Goal: Task Accomplishment & Management: Complete application form

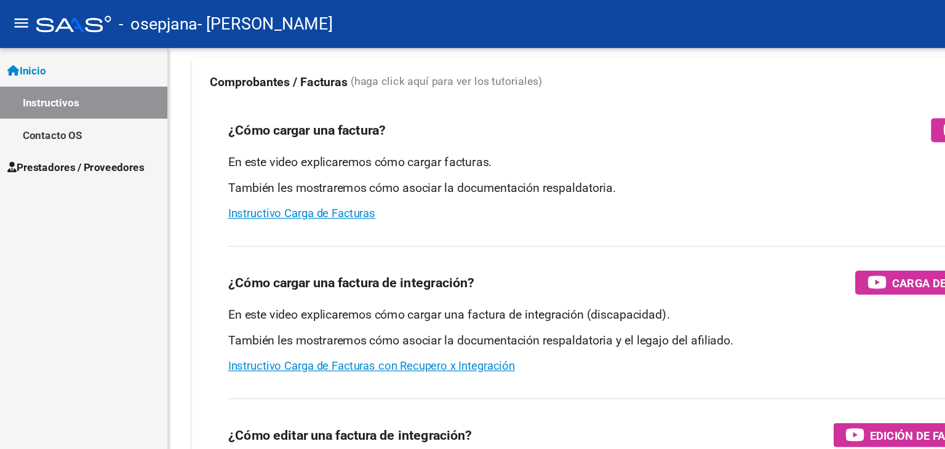
scroll to position [85, 0]
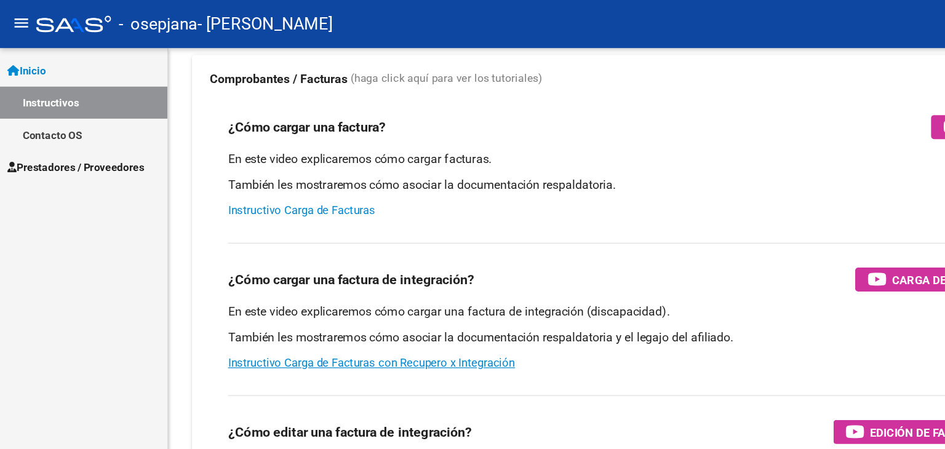
click at [230, 172] on link "Instructivo Carga de Facturas" at bounding box center [247, 172] width 121 height 11
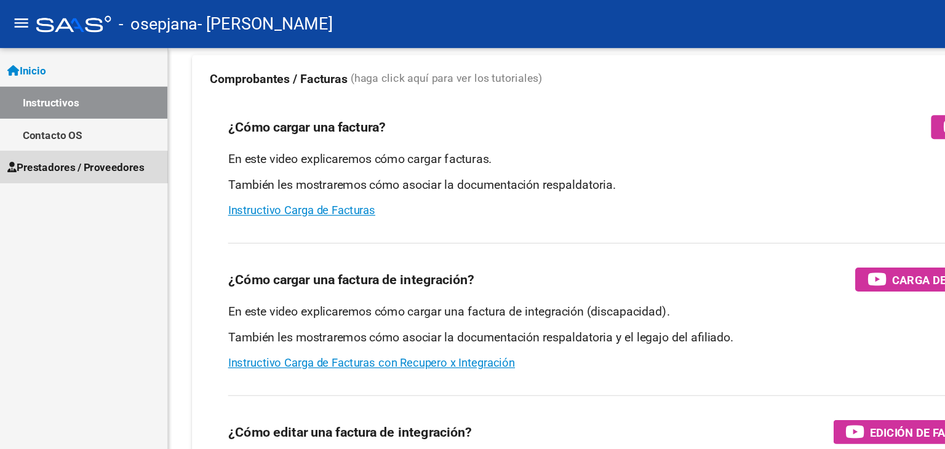
click at [63, 139] on span "Prestadores / Proveedores" at bounding box center [62, 137] width 112 height 14
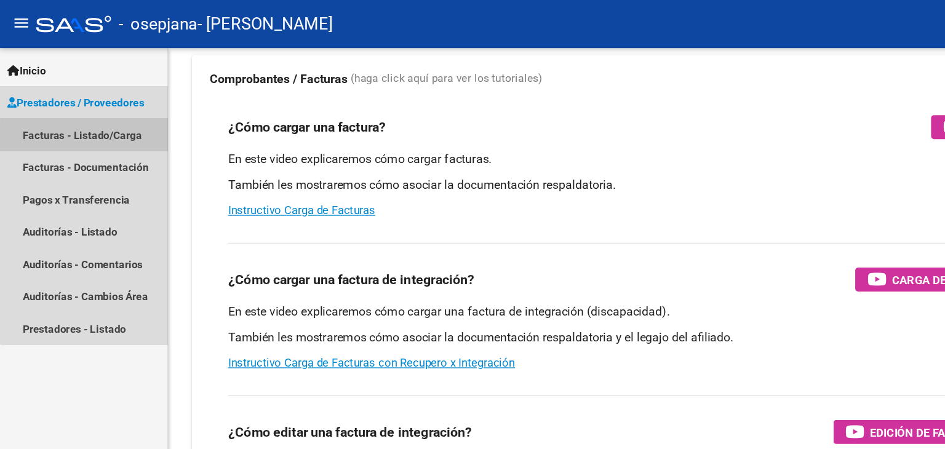
click at [90, 111] on link "Facturas - Listado/Carga" at bounding box center [68, 110] width 137 height 26
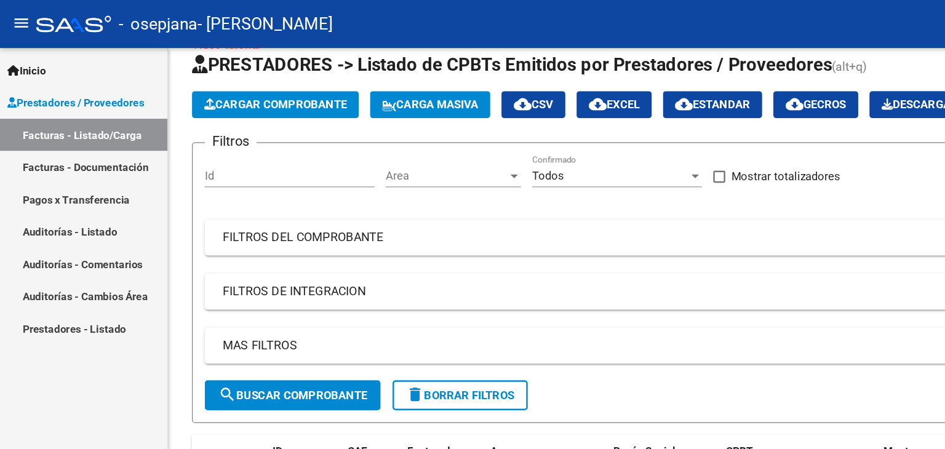
scroll to position [30, 0]
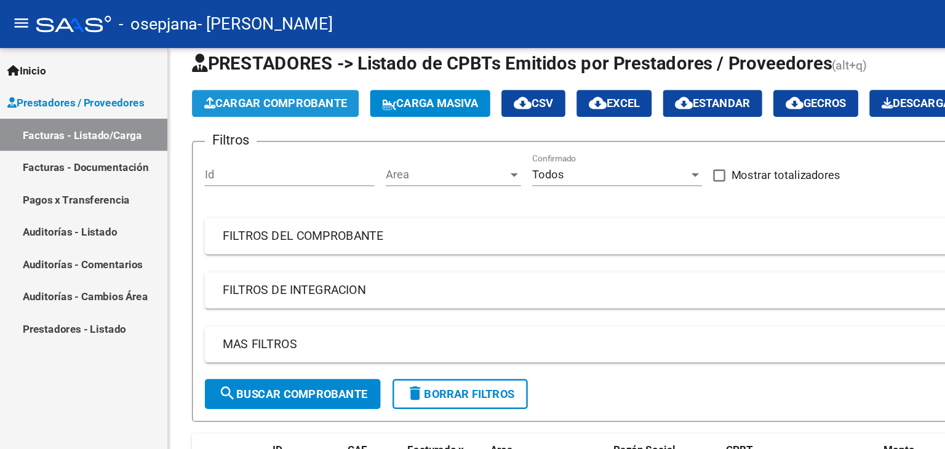
click at [217, 77] on button "Cargar Comprobante" at bounding box center [225, 85] width 137 height 22
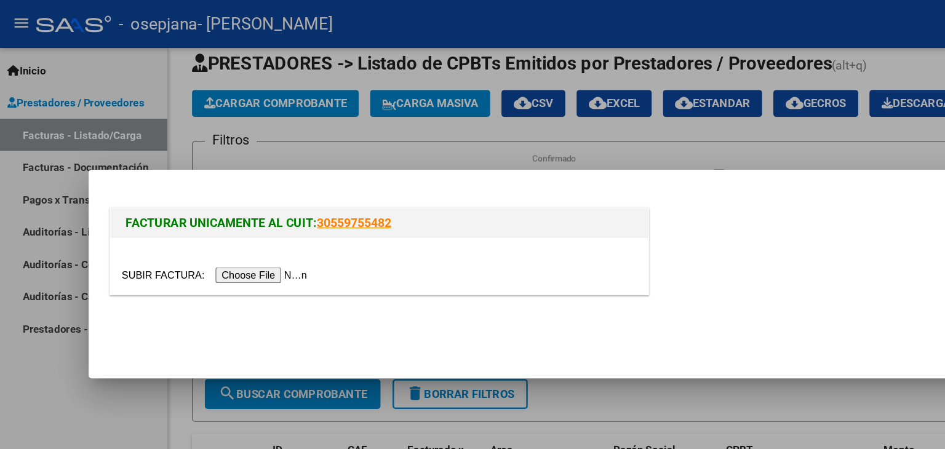
click at [245, 223] on input "file" at bounding box center [178, 225] width 156 height 13
click at [255, 222] on input "file" at bounding box center [178, 225] width 156 height 13
click at [232, 219] on input "file" at bounding box center [178, 225] width 156 height 13
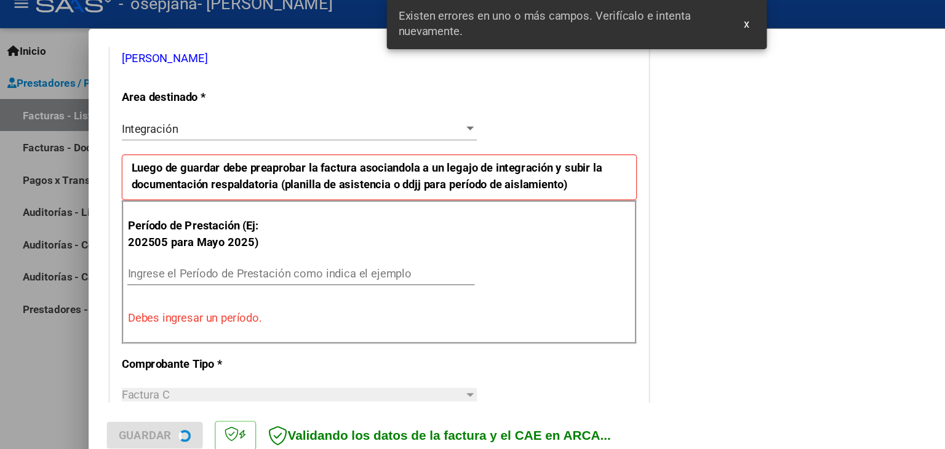
scroll to position [258, 0]
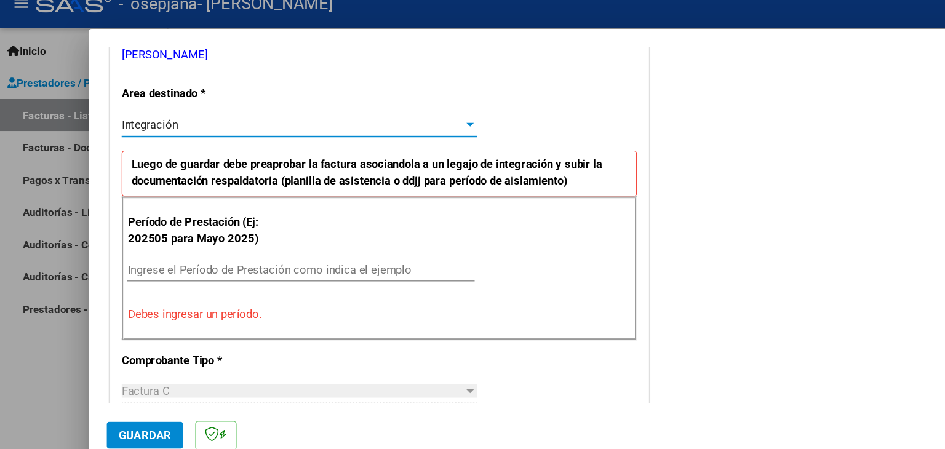
click at [383, 119] on div at bounding box center [385, 118] width 6 height 3
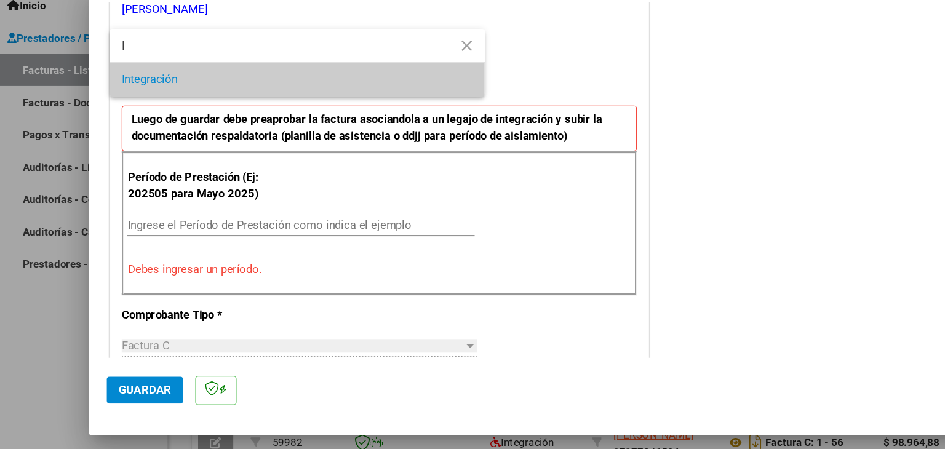
type input "|"
click at [388, 89] on mat-icon "close" at bounding box center [382, 90] width 15 height 15
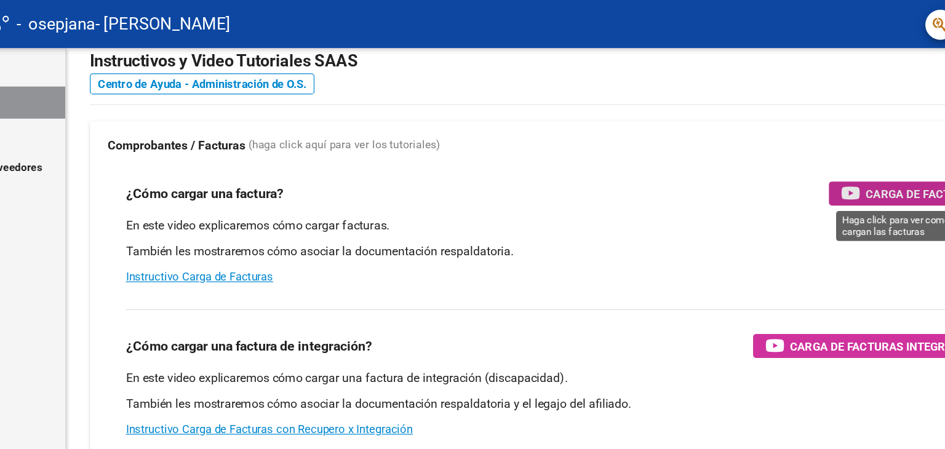
click at [819, 159] on span "Carga de Facturas" at bounding box center [839, 158] width 93 height 15
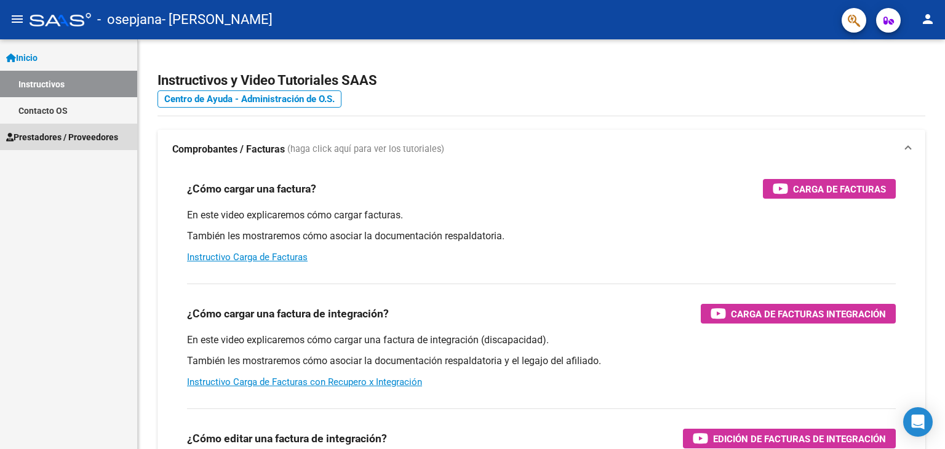
click at [51, 136] on span "Prestadores / Proveedores" at bounding box center [62, 137] width 112 height 14
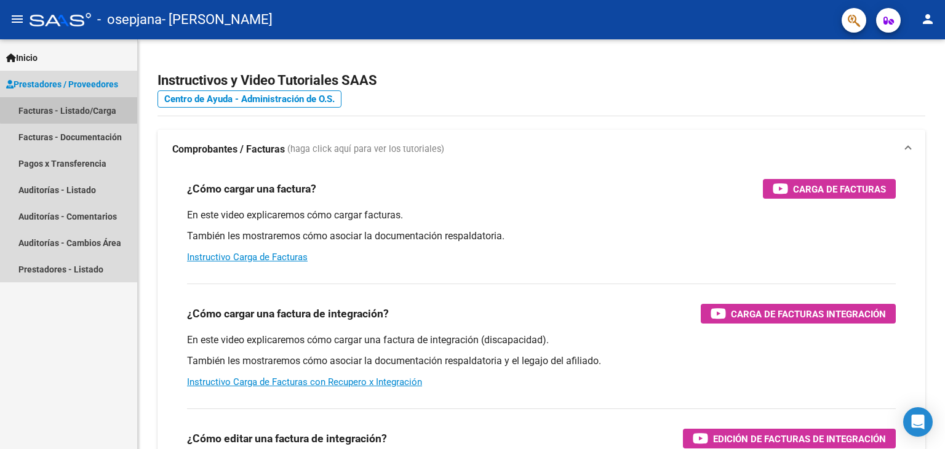
click at [79, 106] on link "Facturas - Listado/Carga" at bounding box center [68, 110] width 137 height 26
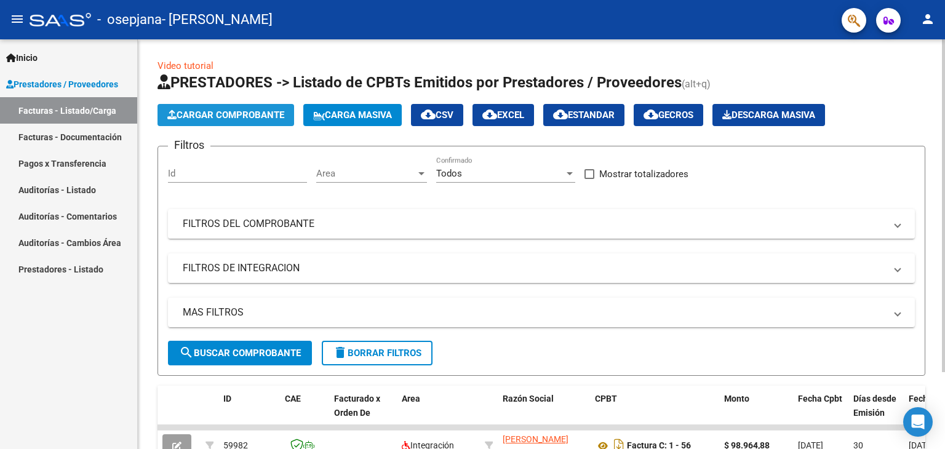
click at [215, 120] on span "Cargar Comprobante" at bounding box center [225, 115] width 117 height 11
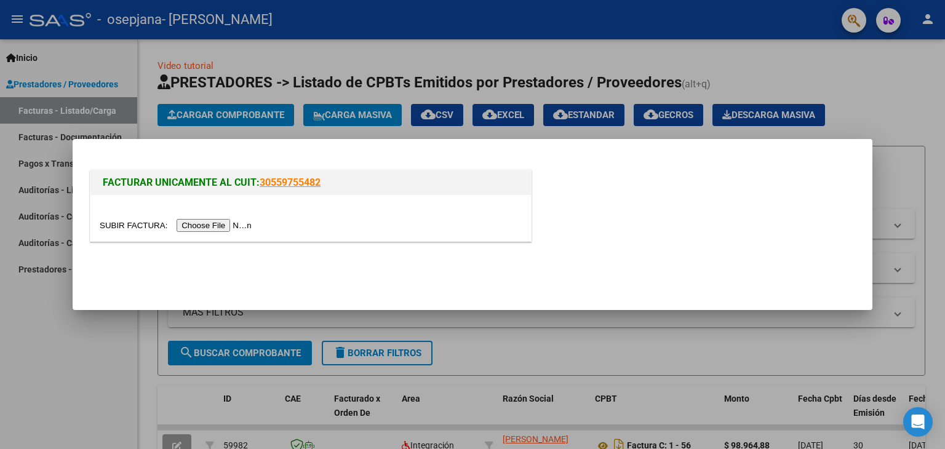
click at [218, 221] on input "file" at bounding box center [178, 225] width 156 height 13
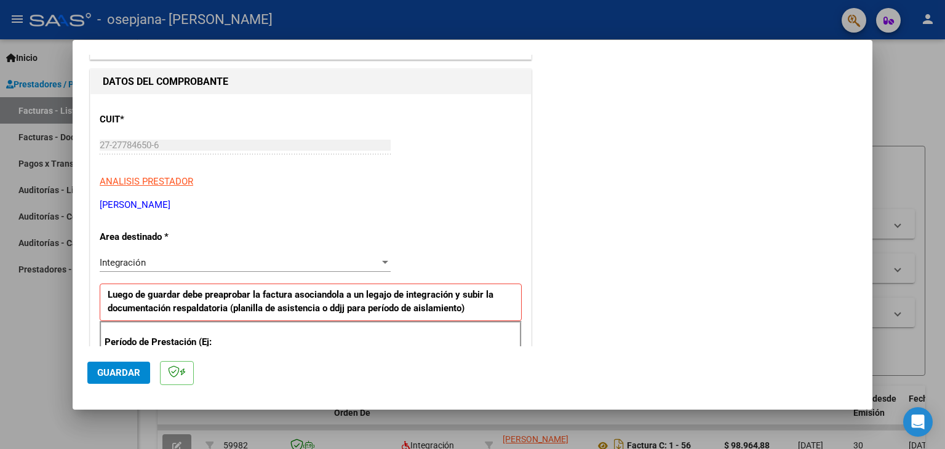
scroll to position [116, 0]
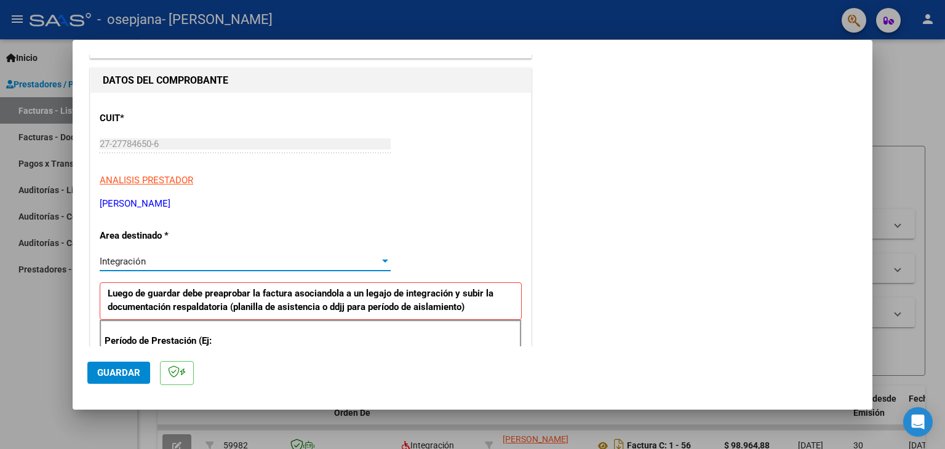
click at [375, 263] on div "Integración" at bounding box center [240, 261] width 280 height 11
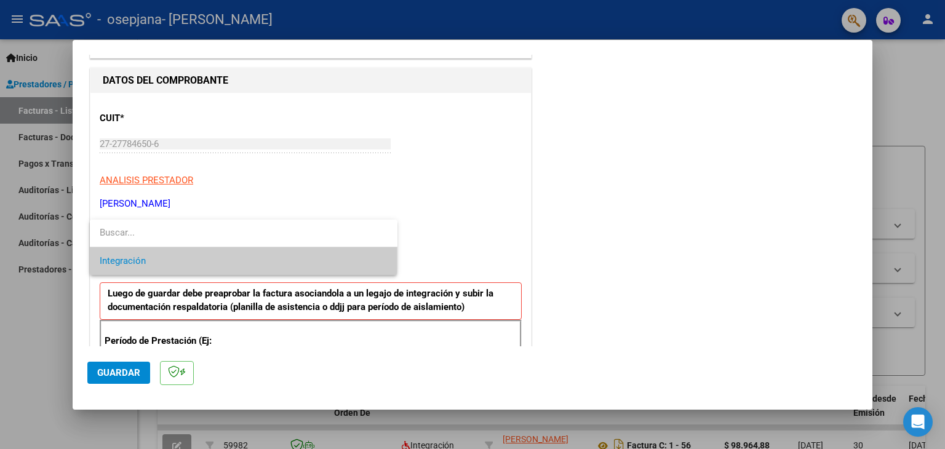
click at [226, 239] on input "dropdown search" at bounding box center [244, 233] width 308 height 28
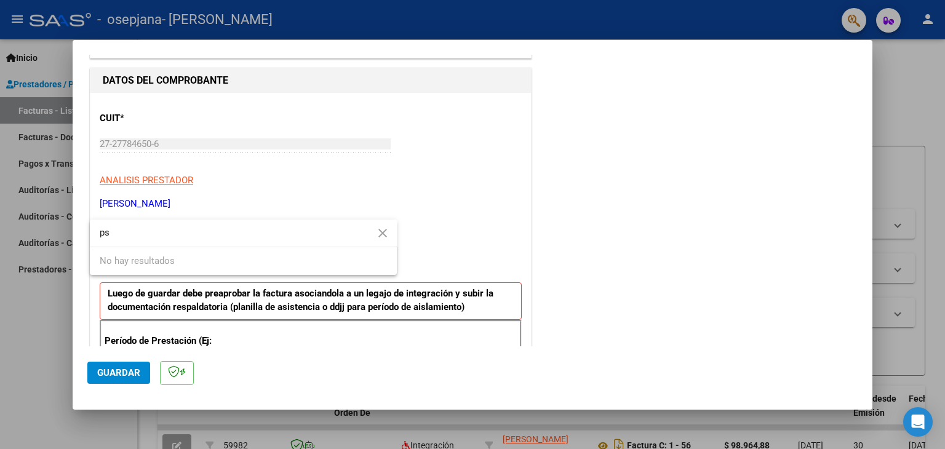
type input "p"
type input "s"
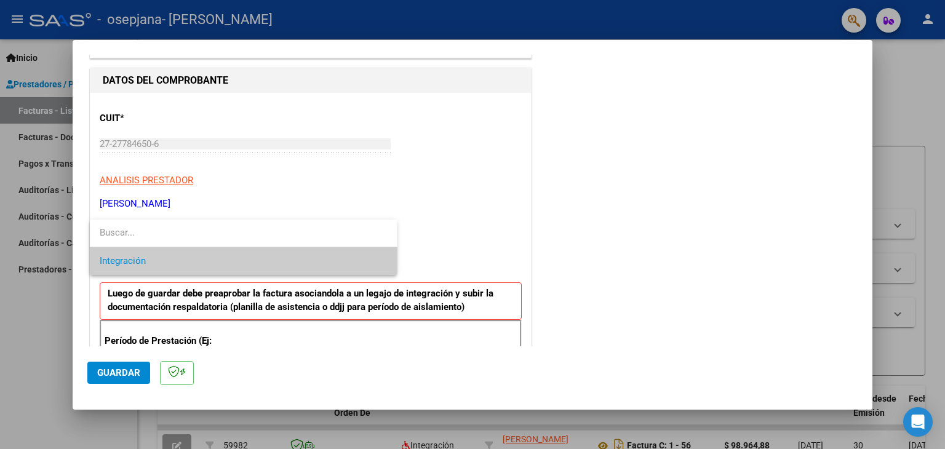
click at [226, 239] on input "dropdown search" at bounding box center [244, 233] width 308 height 28
type input "a"
type input "p"
click at [221, 241] on input "dropdown search" at bounding box center [244, 233] width 308 height 28
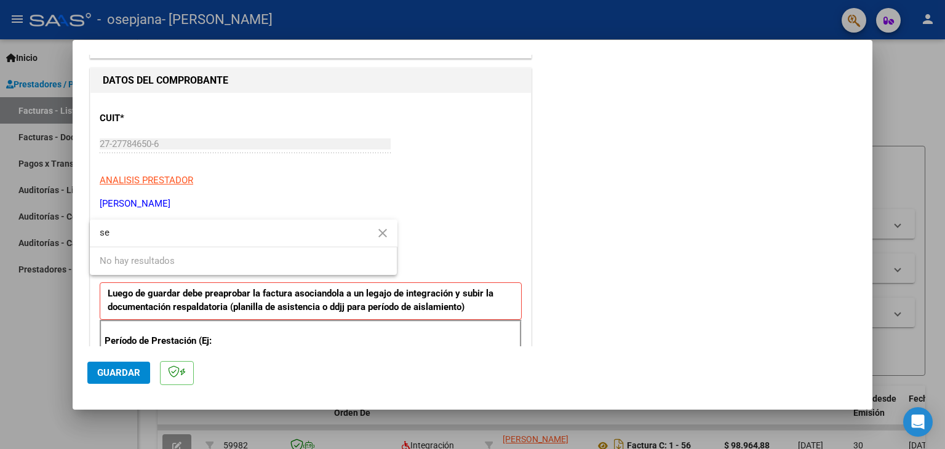
type input "s"
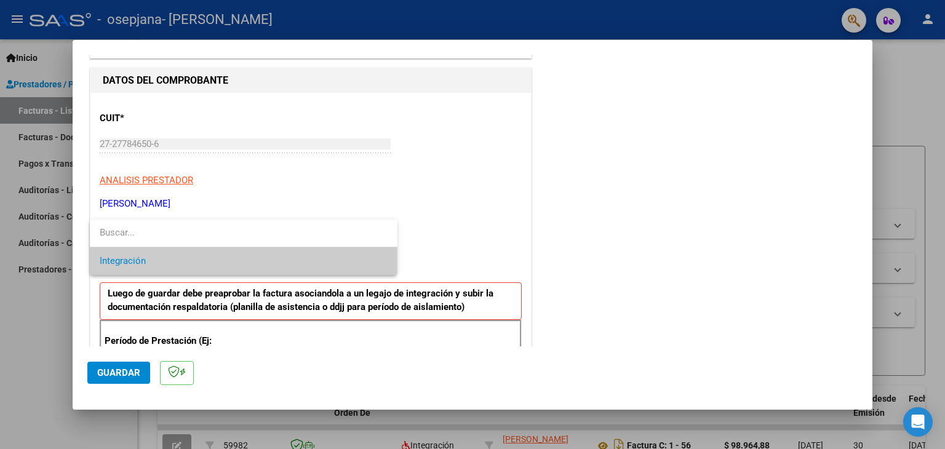
click at [41, 316] on div at bounding box center [472, 224] width 945 height 449
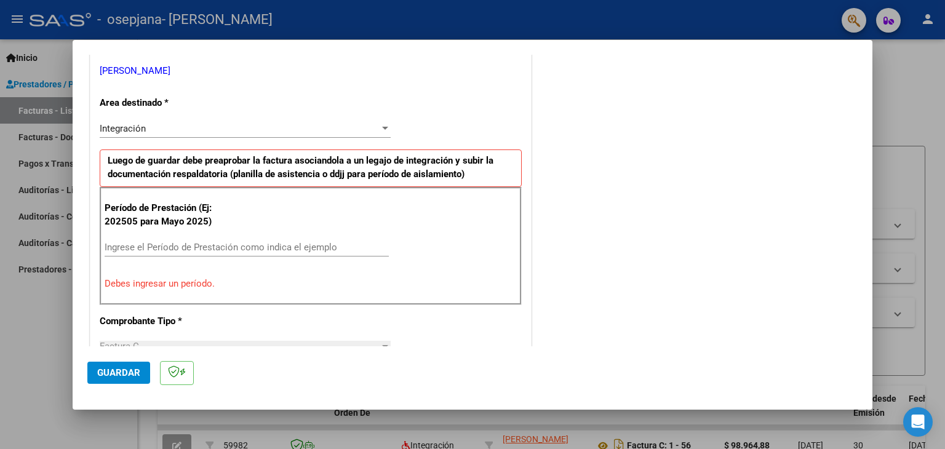
scroll to position [278, 0]
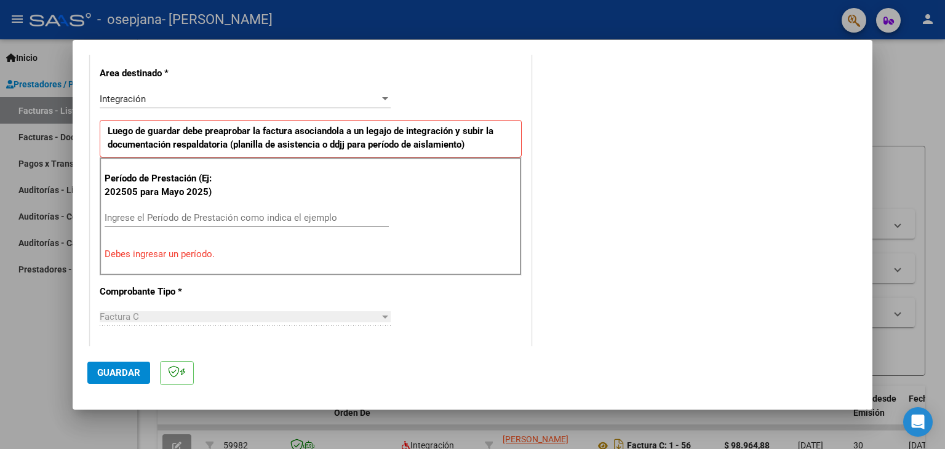
drag, startPoint x: 156, startPoint y: 207, endPoint x: 153, endPoint y: 226, distance: 19.9
click at [153, 226] on div "Período de Prestación (Ej: 202505 para Mayo 2025) Ingrese el Período de Prestac…" at bounding box center [311, 216] width 422 height 118
click at [248, 217] on input "Ingrese el Período de Prestación como indica el ejemplo" at bounding box center [247, 217] width 284 height 11
click at [342, 213] on input "Ingrese el Período de Prestación como indica el ejemplo" at bounding box center [247, 217] width 284 height 11
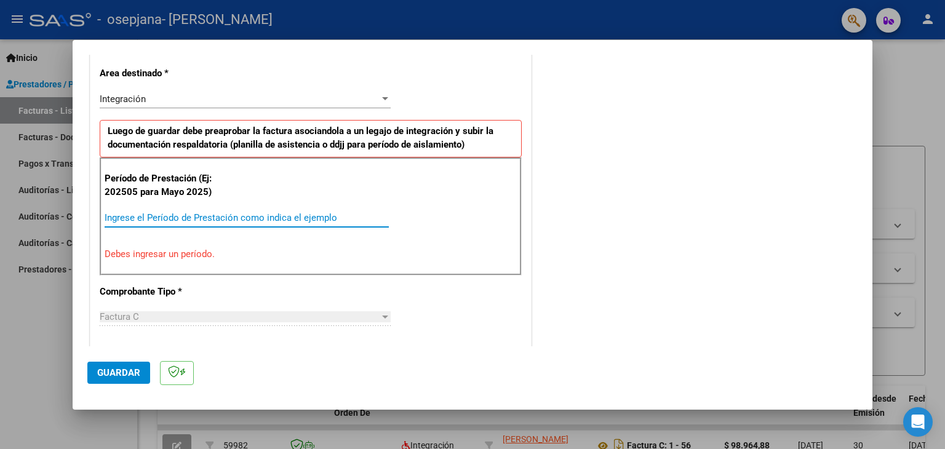
click at [342, 213] on input "Ingrese el Período de Prestación como indica el ejemplo" at bounding box center [247, 217] width 284 height 11
drag, startPoint x: 342, startPoint y: 213, endPoint x: 176, endPoint y: 225, distance: 166.5
click at [176, 225] on div "Ingrese el Período de Prestación como indica el ejemplo" at bounding box center [247, 218] width 284 height 18
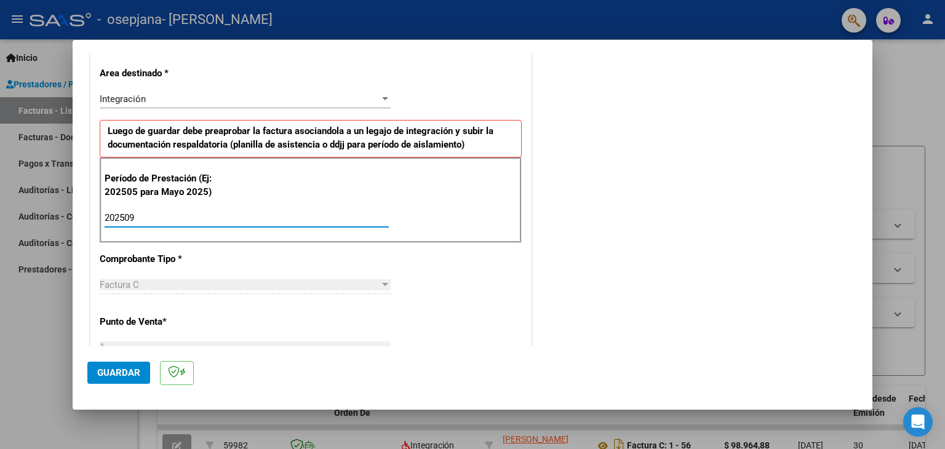
click at [191, 217] on input "202509" at bounding box center [247, 217] width 284 height 11
type input "202509"
click at [173, 210] on div "202509 Ingrese el Período de Prestación como indica el ejemplo" at bounding box center [247, 218] width 284 height 18
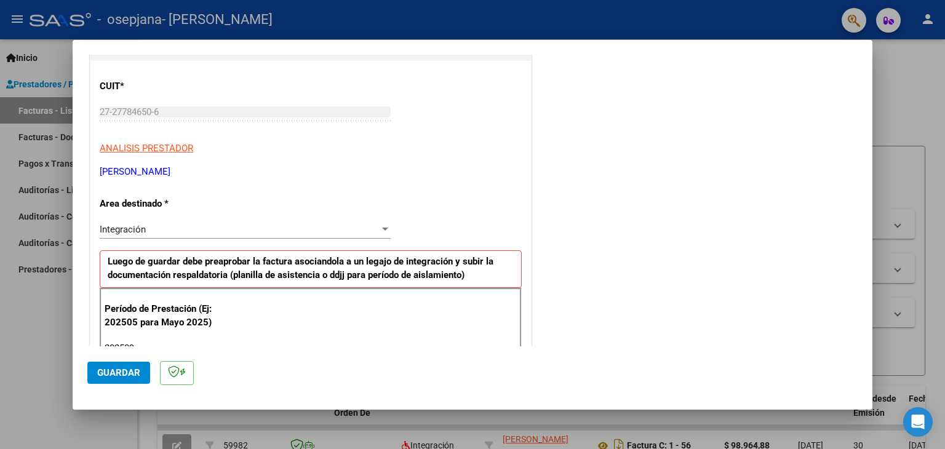
scroll to position [98, 0]
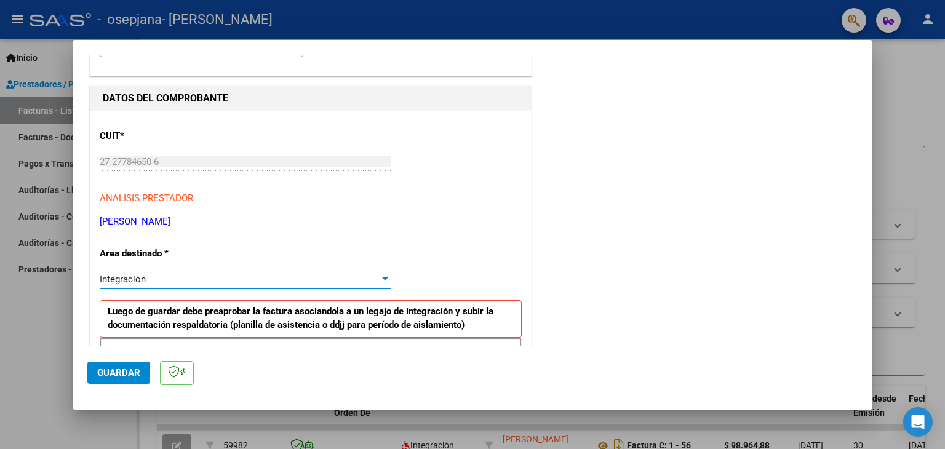
click at [133, 275] on span "Integración" at bounding box center [123, 279] width 46 height 11
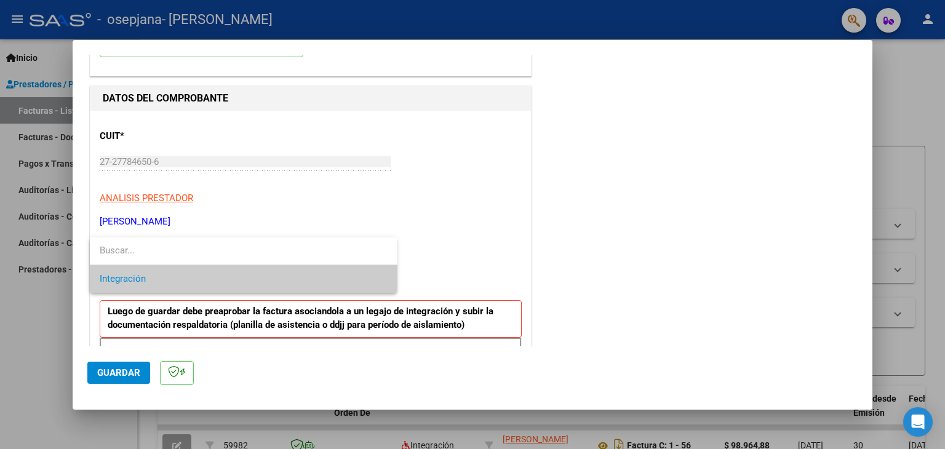
click at [138, 252] on input "dropdown search" at bounding box center [244, 251] width 308 height 28
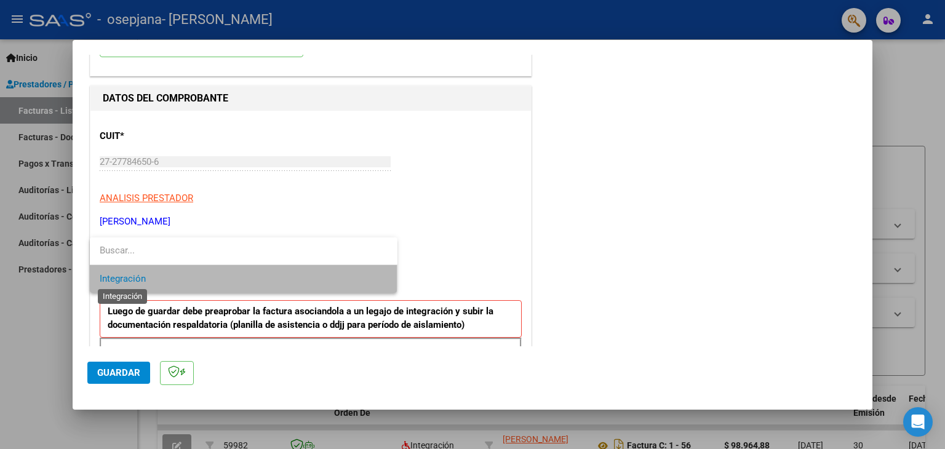
drag, startPoint x: 150, startPoint y: 274, endPoint x: 117, endPoint y: 276, distance: 32.7
click at [117, 276] on span "Integración" at bounding box center [123, 278] width 46 height 11
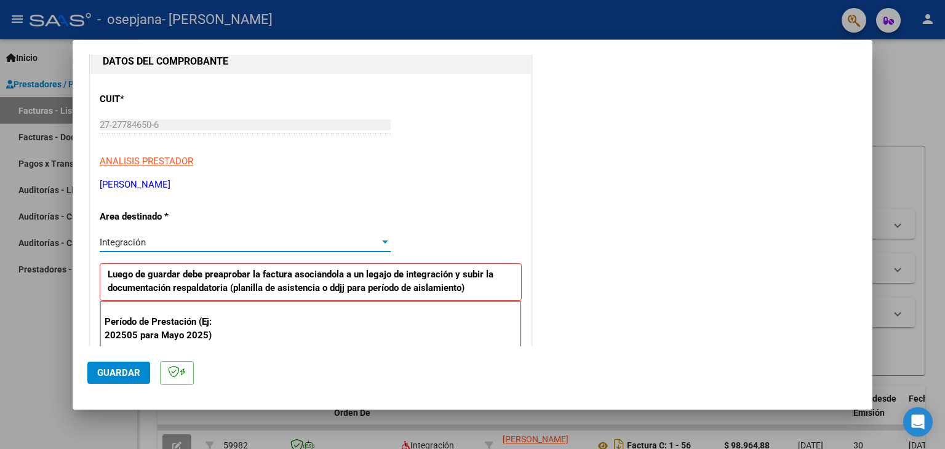
scroll to position [137, 0]
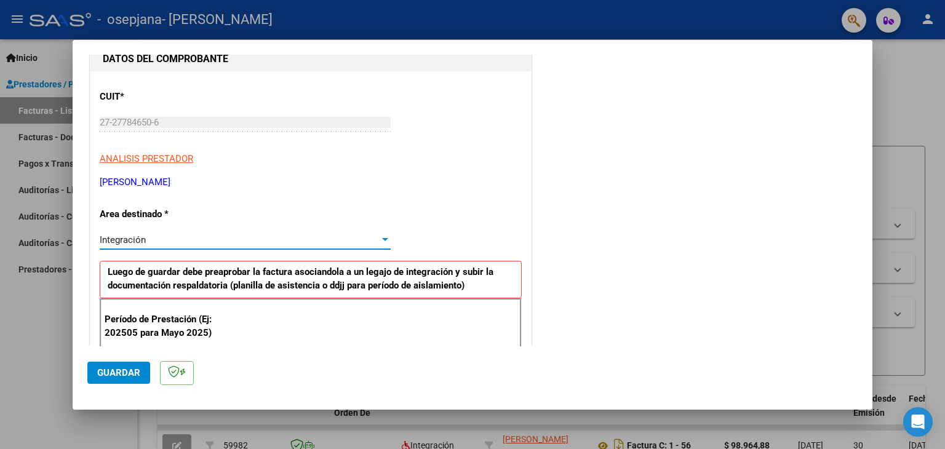
click at [380, 237] on div at bounding box center [385, 240] width 11 height 10
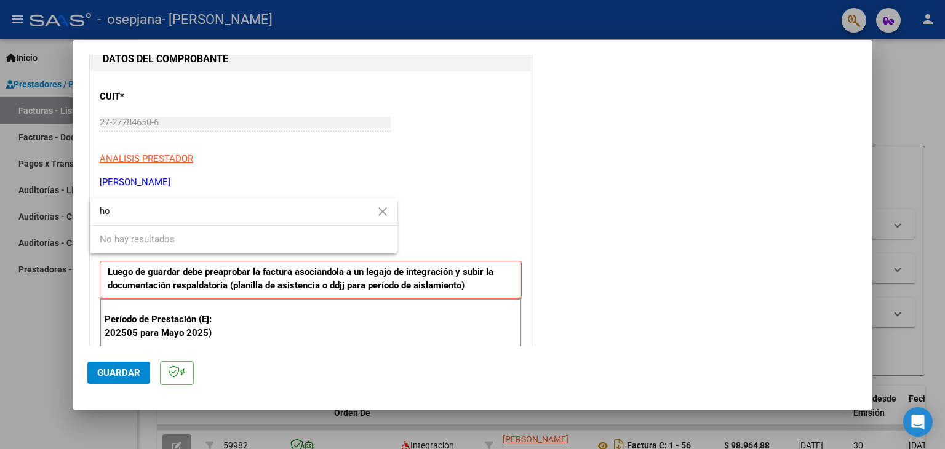
type input "h"
click at [145, 218] on input "tera" at bounding box center [244, 211] width 308 height 28
click at [125, 217] on input "tera" at bounding box center [244, 211] width 308 height 28
type input "t"
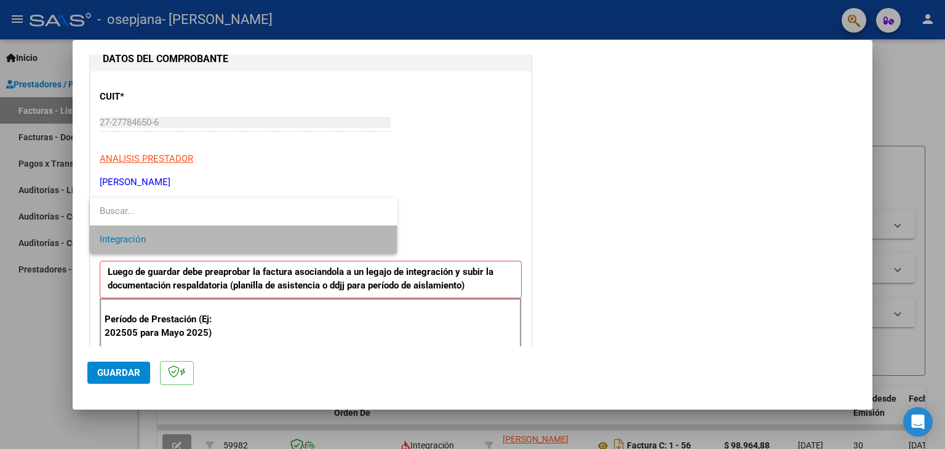
click at [193, 237] on span "Integración" at bounding box center [244, 240] width 288 height 28
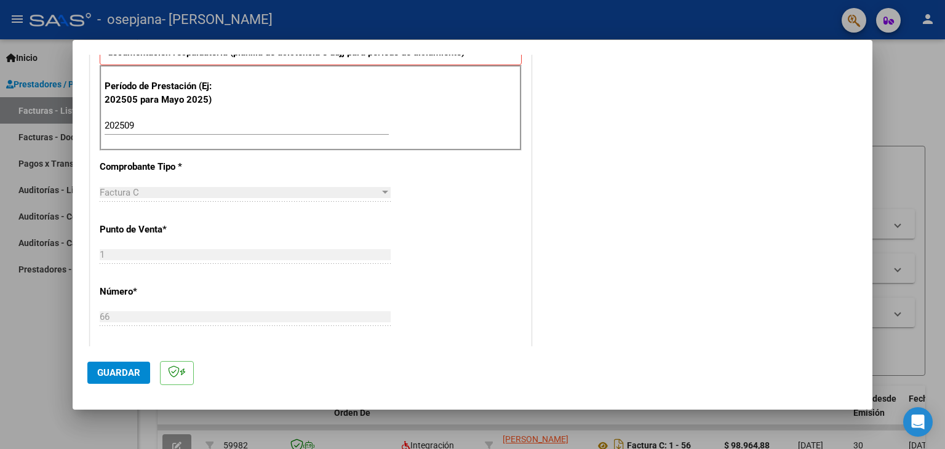
scroll to position [340, 0]
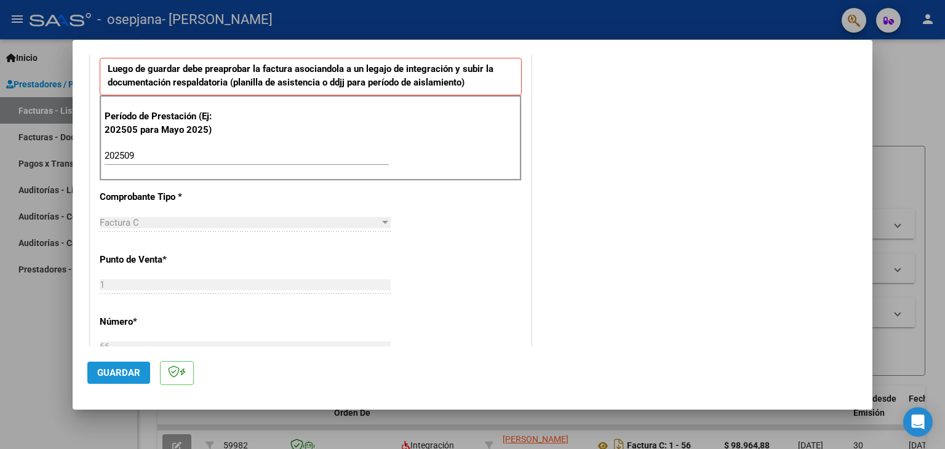
click at [117, 376] on span "Guardar" at bounding box center [118, 372] width 43 height 11
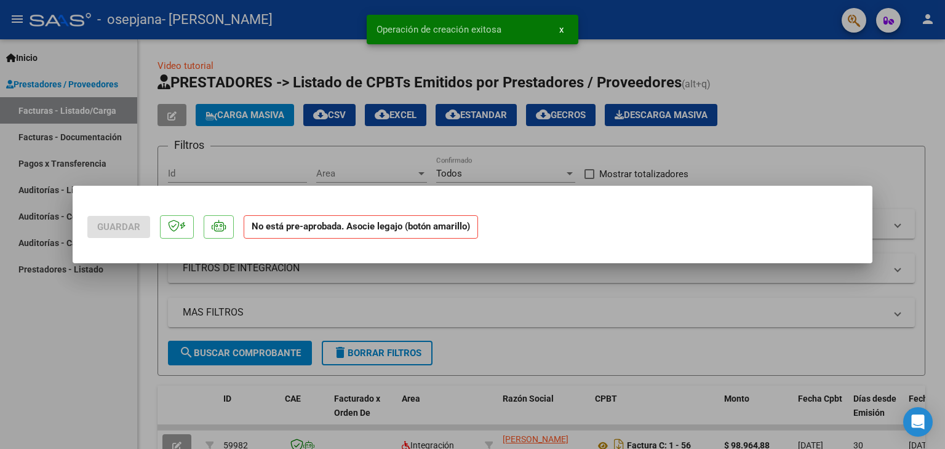
scroll to position [0, 0]
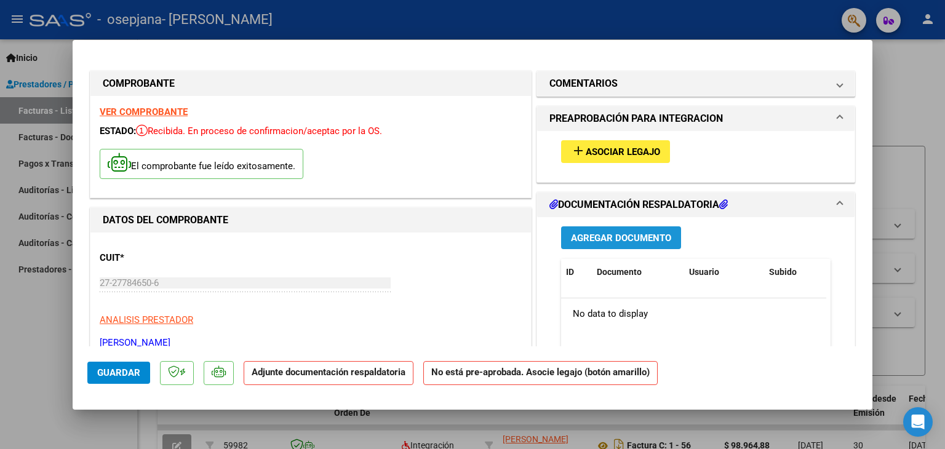
click at [590, 233] on span "Agregar Documento" at bounding box center [621, 238] width 100 height 11
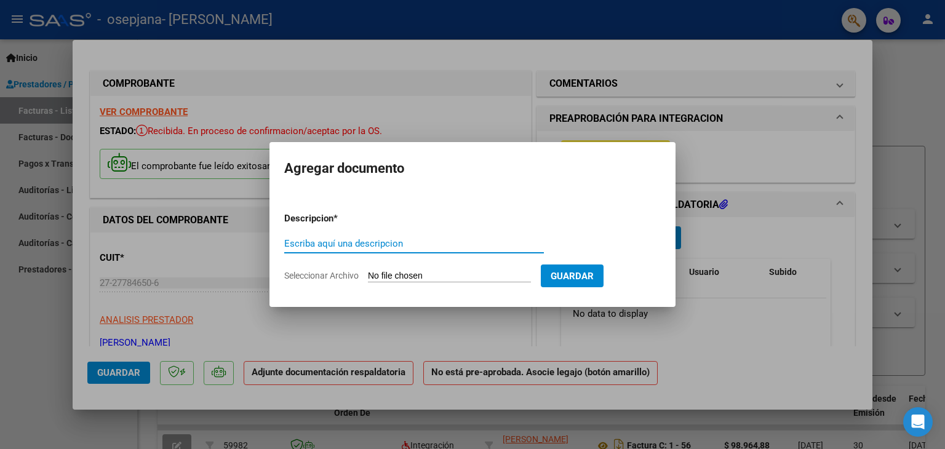
click at [388, 247] on input "Escriba aquí una descripcion" at bounding box center [414, 243] width 260 height 11
click at [290, 241] on input "planilla de asistencia" at bounding box center [414, 243] width 260 height 11
type input "Planilla de asistencia"
click at [450, 274] on input "Seleccionar Archivo" at bounding box center [449, 277] width 163 height 12
type input "C:\fakepath\Asistencia Septiembre Mendieta.jpg"
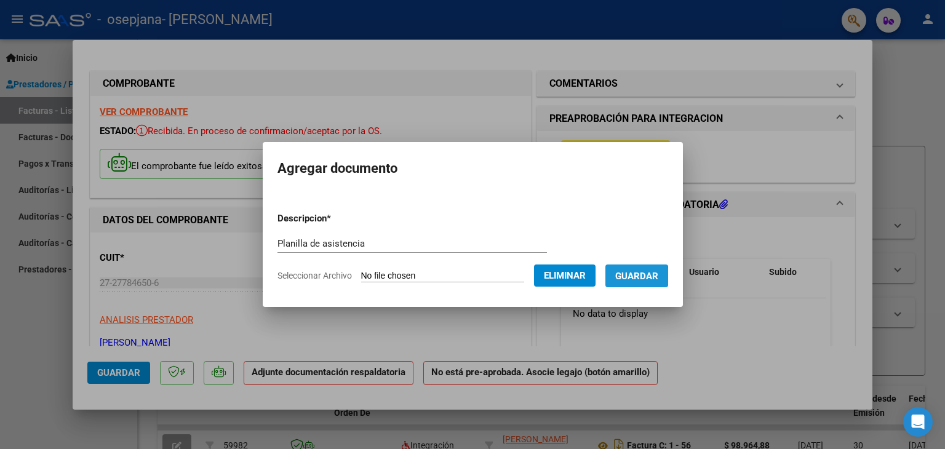
click at [642, 276] on span "Guardar" at bounding box center [636, 276] width 43 height 11
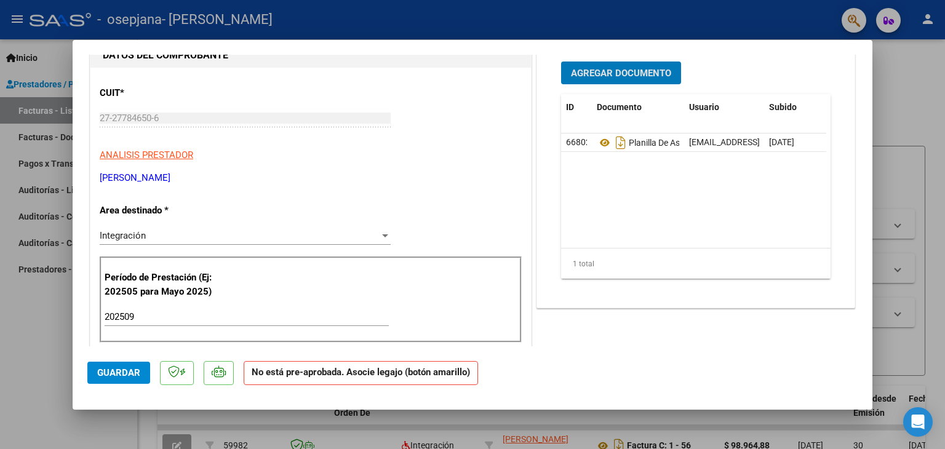
scroll to position [118, 0]
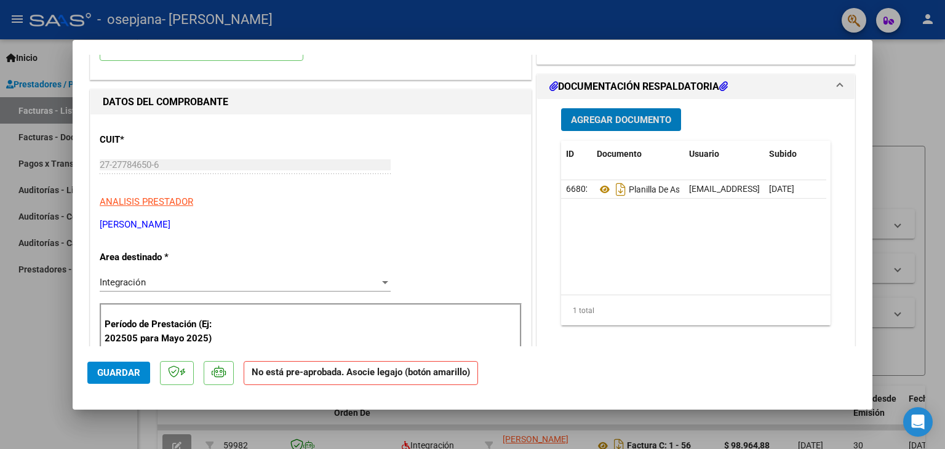
click at [106, 368] on span "Guardar" at bounding box center [118, 372] width 43 height 11
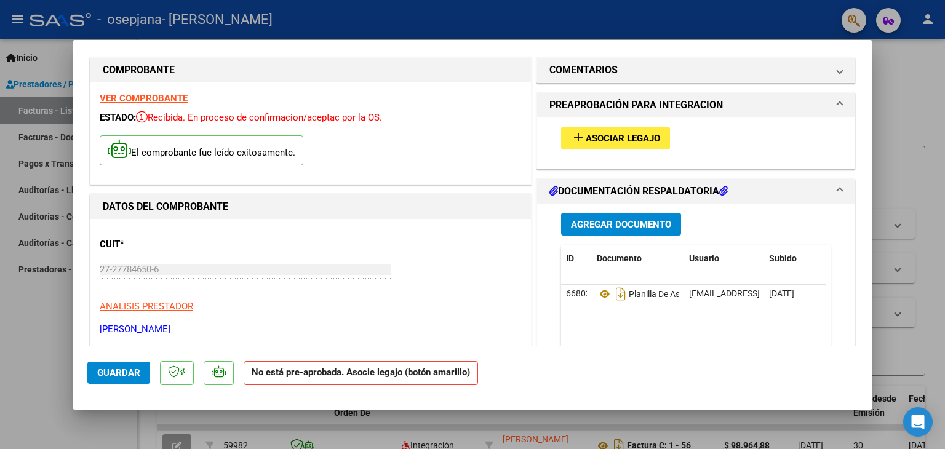
scroll to position [10, 0]
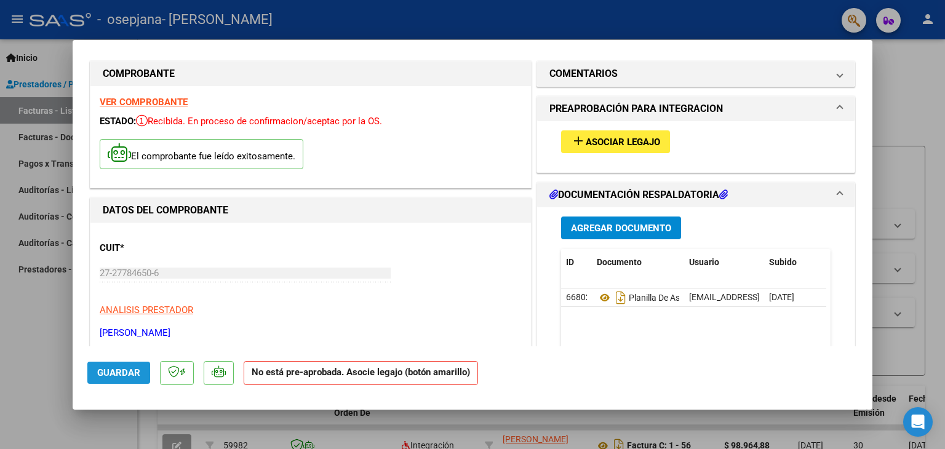
click at [139, 371] on span "Guardar" at bounding box center [118, 372] width 43 height 11
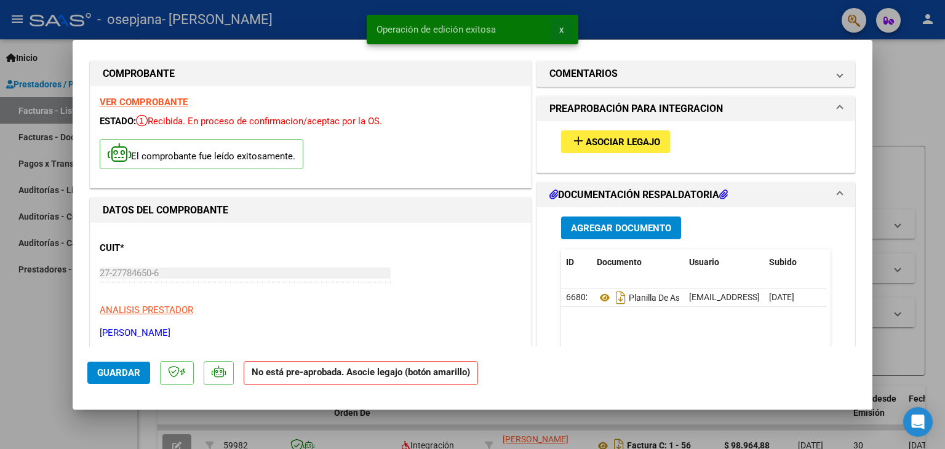
click at [562, 28] on span "x" at bounding box center [561, 29] width 4 height 11
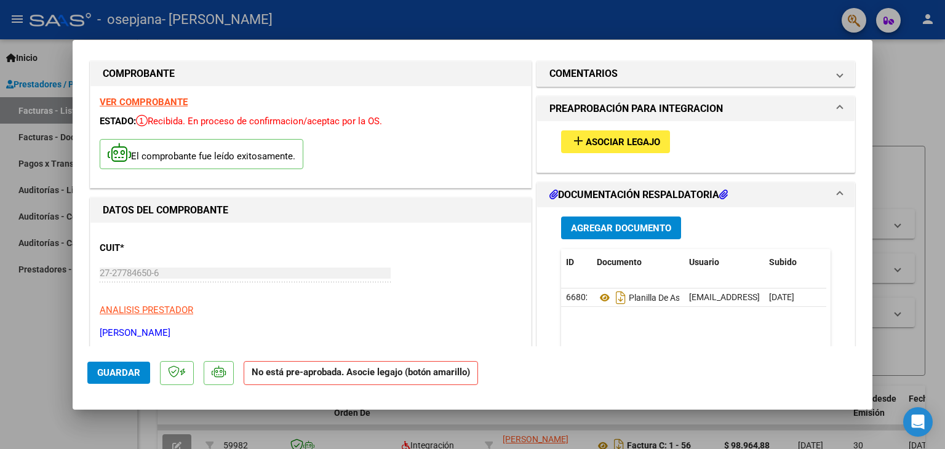
click at [30, 322] on div at bounding box center [472, 224] width 945 height 449
type input "$ 0,00"
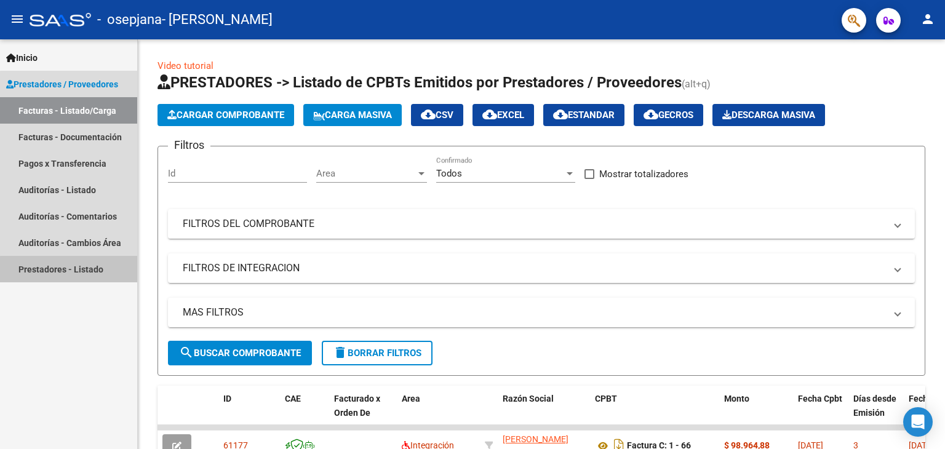
click at [90, 271] on link "Prestadores - Listado" at bounding box center [68, 269] width 137 height 26
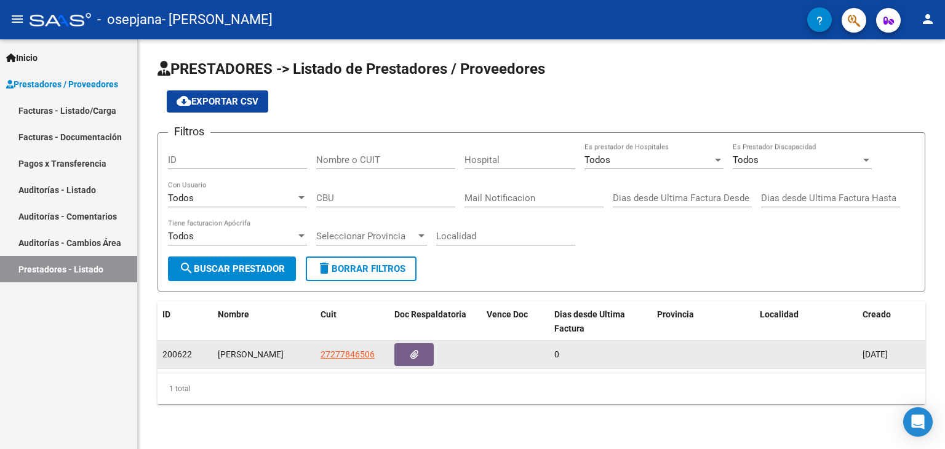
scroll to position [1, 0]
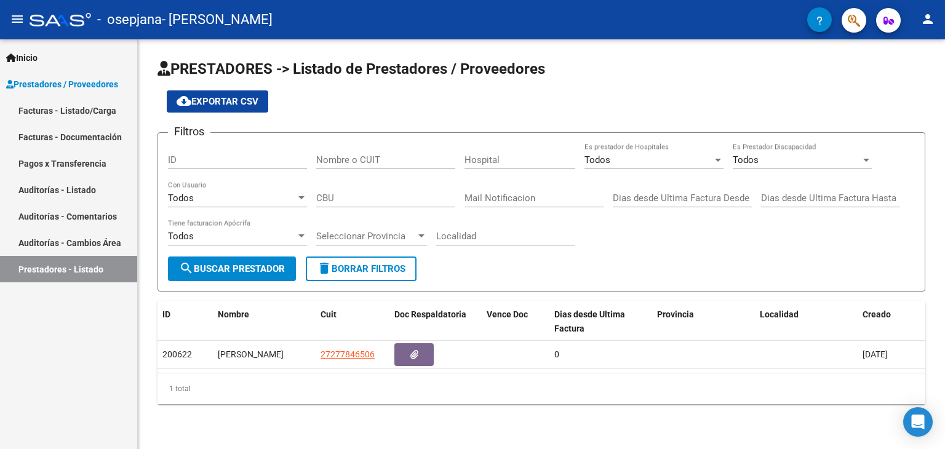
click at [316, 380] on div "1 total" at bounding box center [541, 388] width 768 height 31
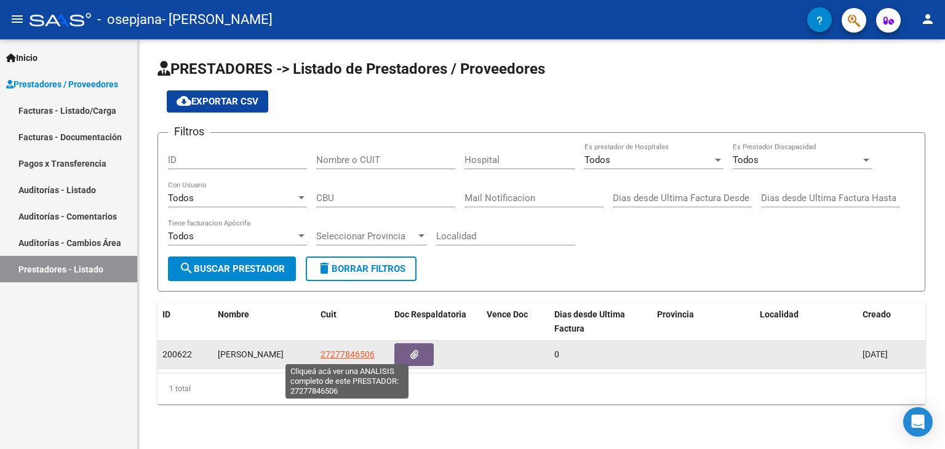
click at [340, 355] on span "27277846506" at bounding box center [348, 354] width 54 height 10
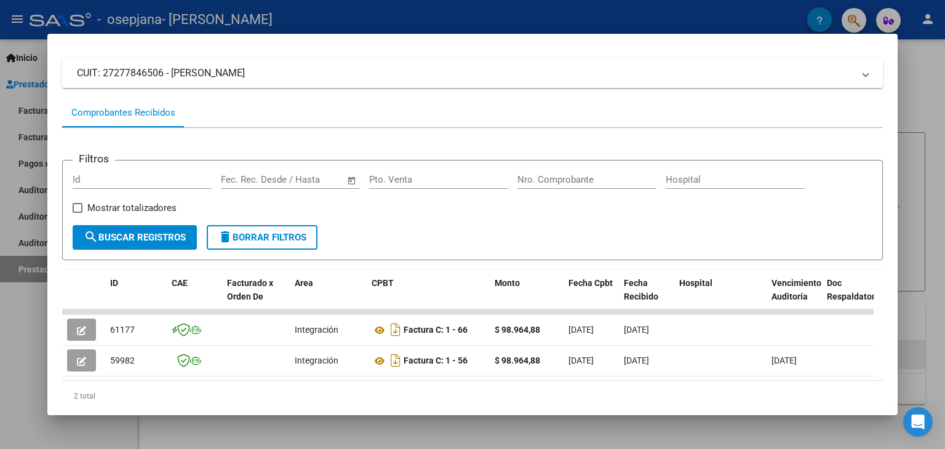
scroll to position [114, 0]
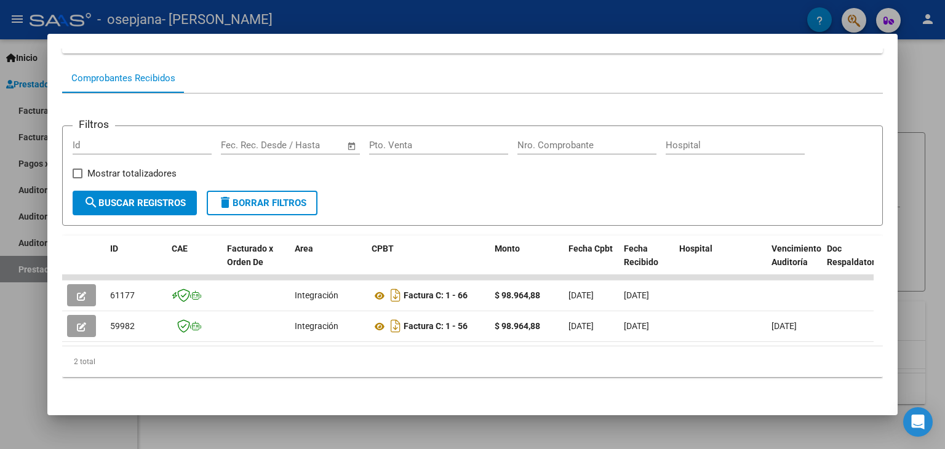
click at [15, 375] on div at bounding box center [472, 224] width 945 height 449
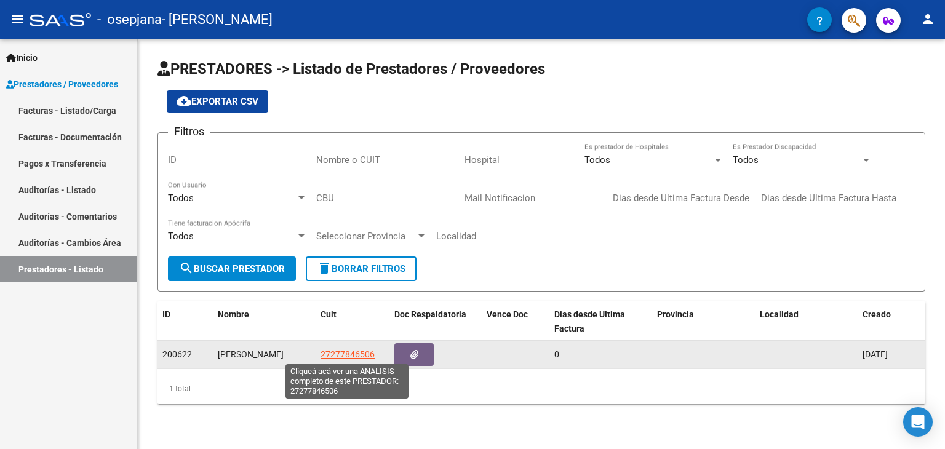
click at [360, 354] on span "27277846506" at bounding box center [348, 354] width 54 height 10
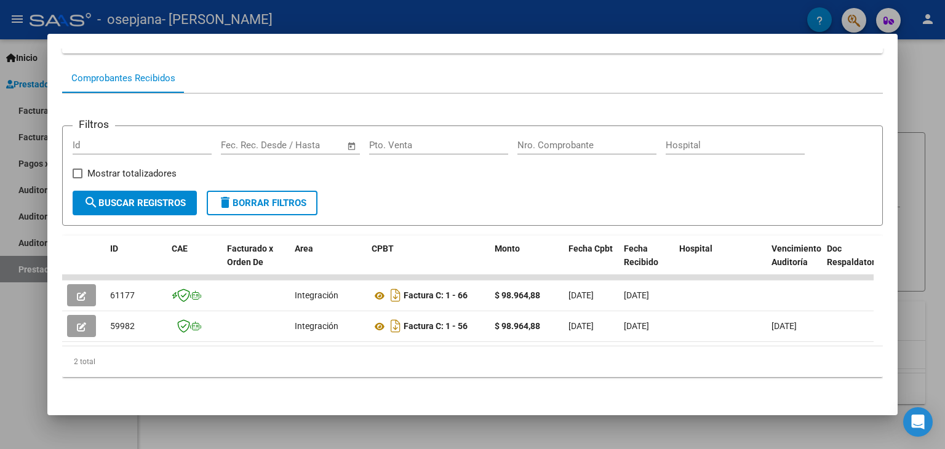
click at [923, 47] on div at bounding box center [472, 224] width 945 height 449
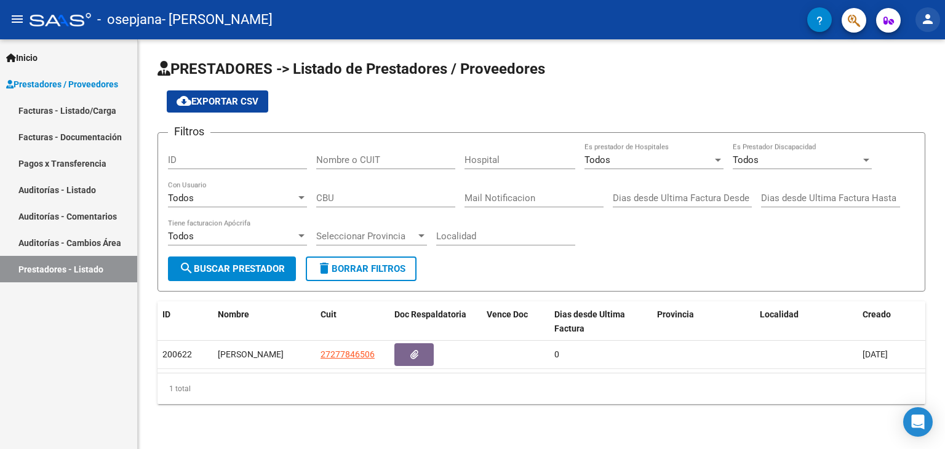
click at [930, 15] on mat-icon "person" at bounding box center [927, 19] width 15 height 15
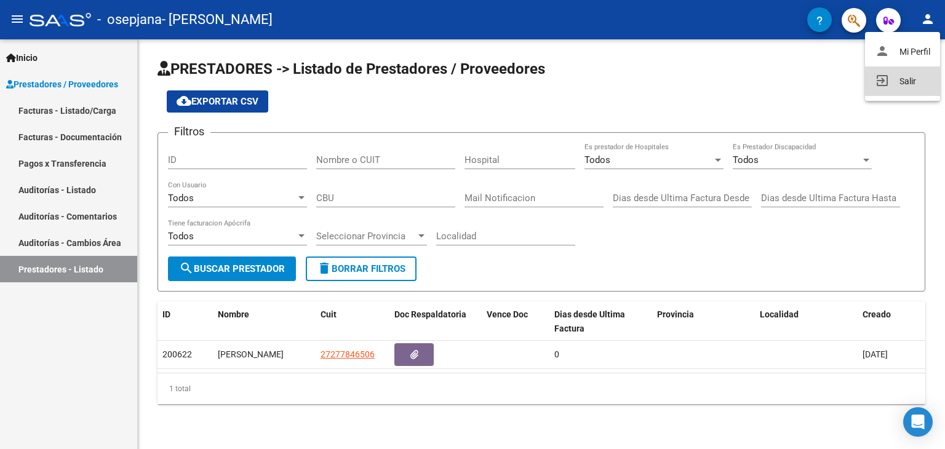
click at [923, 81] on button "exit_to_app Salir" at bounding box center [902, 81] width 75 height 30
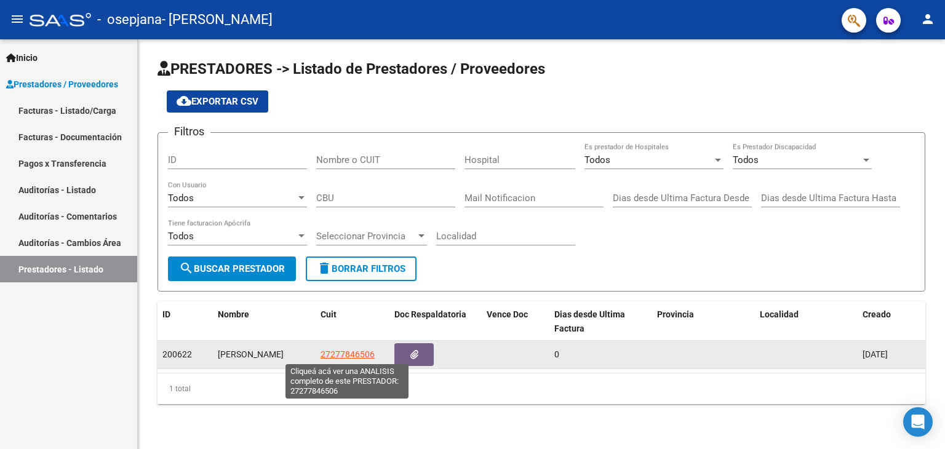
click at [348, 350] on span "27277846506" at bounding box center [348, 354] width 54 height 10
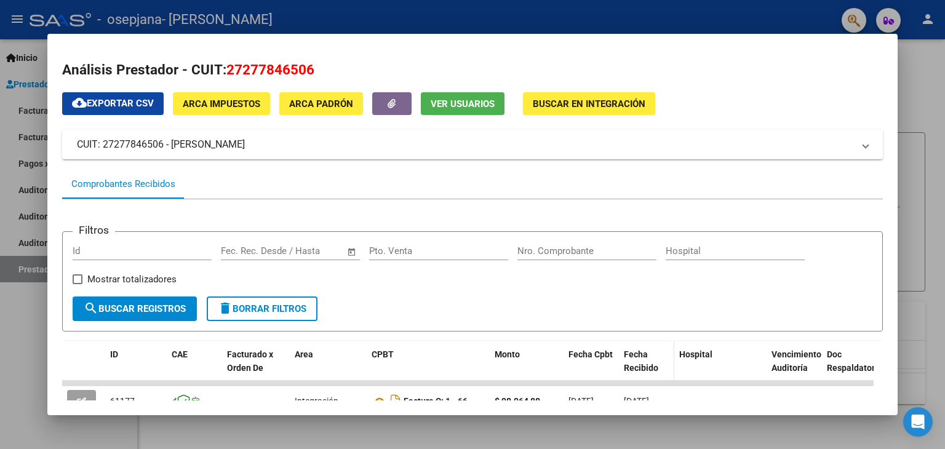
click at [631, 344] on datatable-header-cell "Fecha Recibido" at bounding box center [646, 368] width 55 height 54
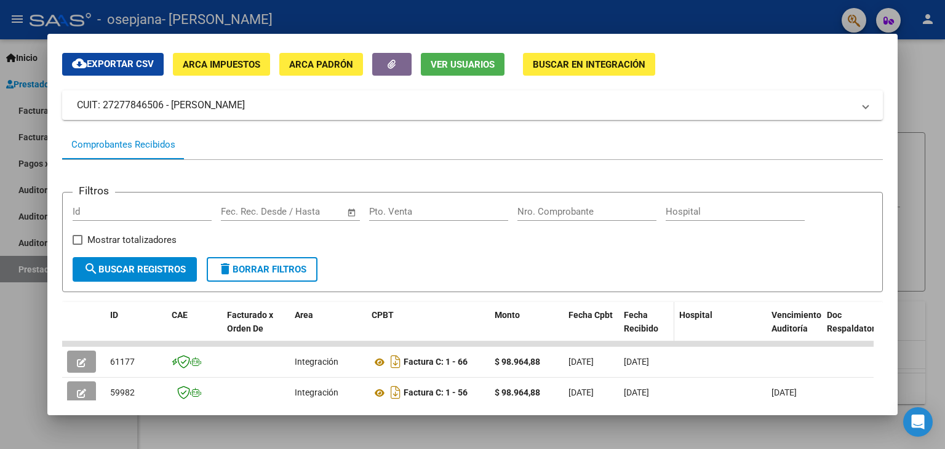
scroll to position [114, 0]
